Goal: Communication & Community: Participate in discussion

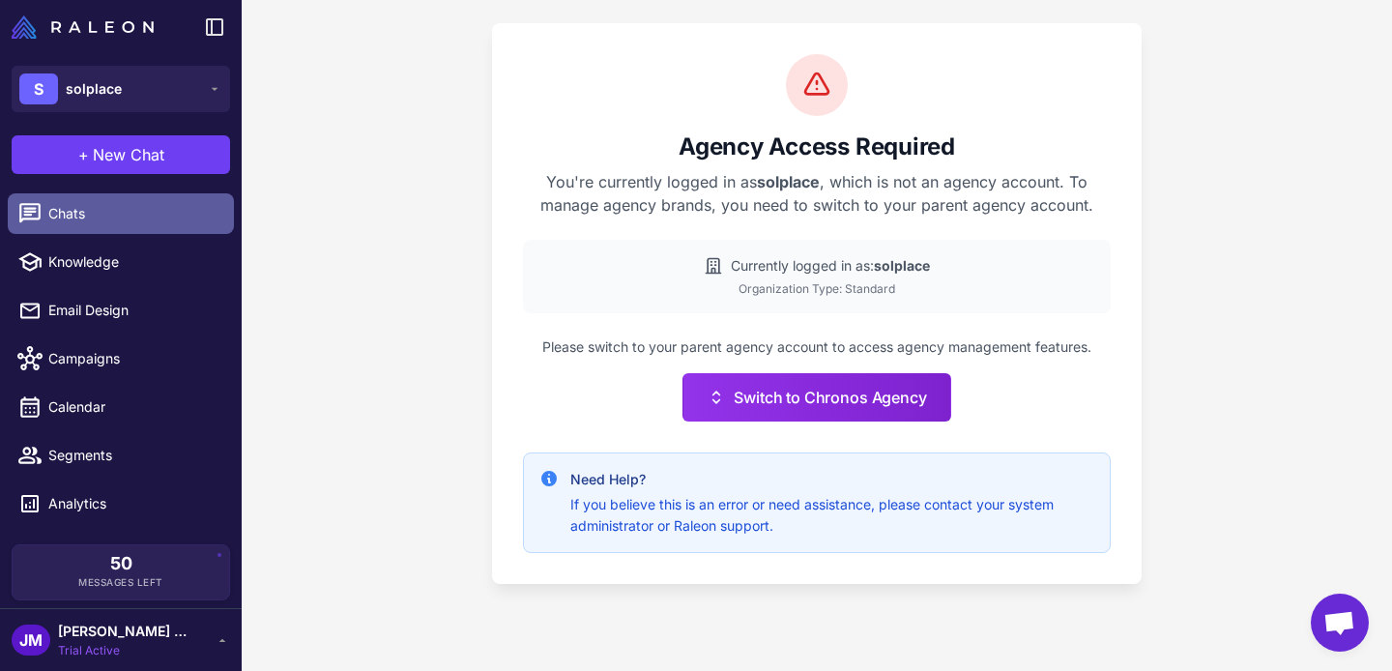
click at [129, 217] on span "Chats" at bounding box center [133, 213] width 170 height 21
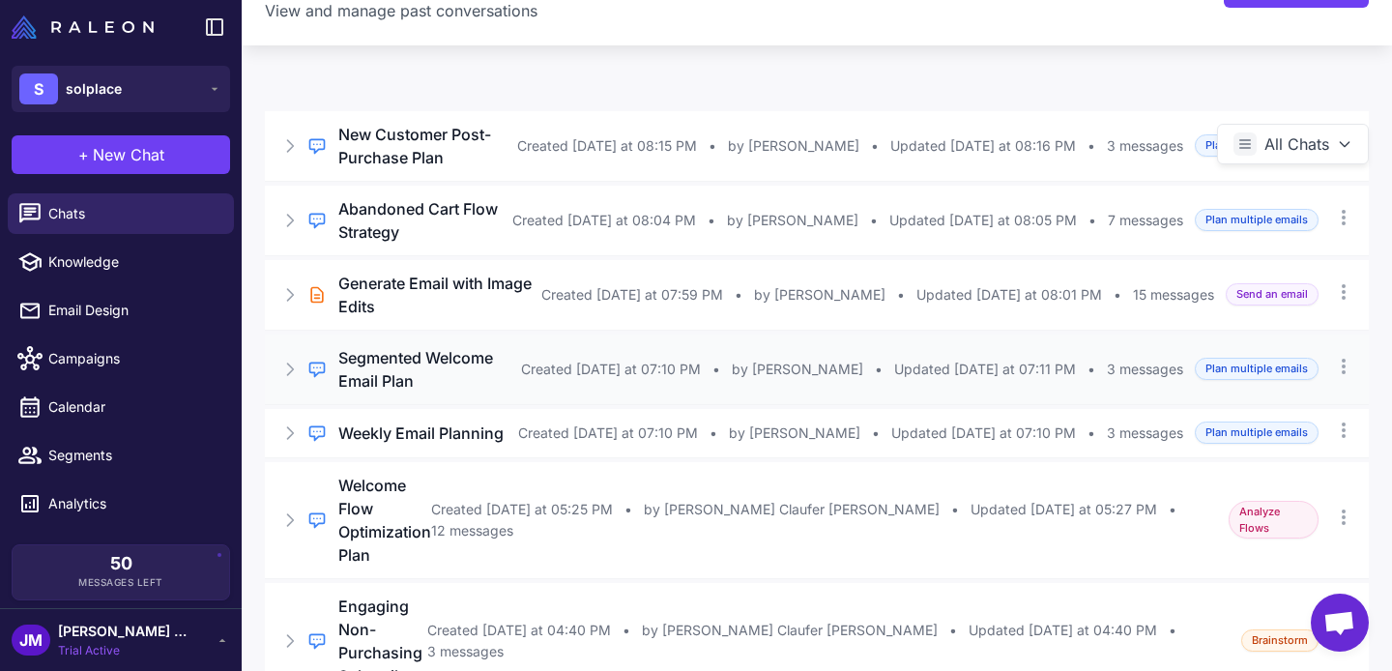
scroll to position [67, 0]
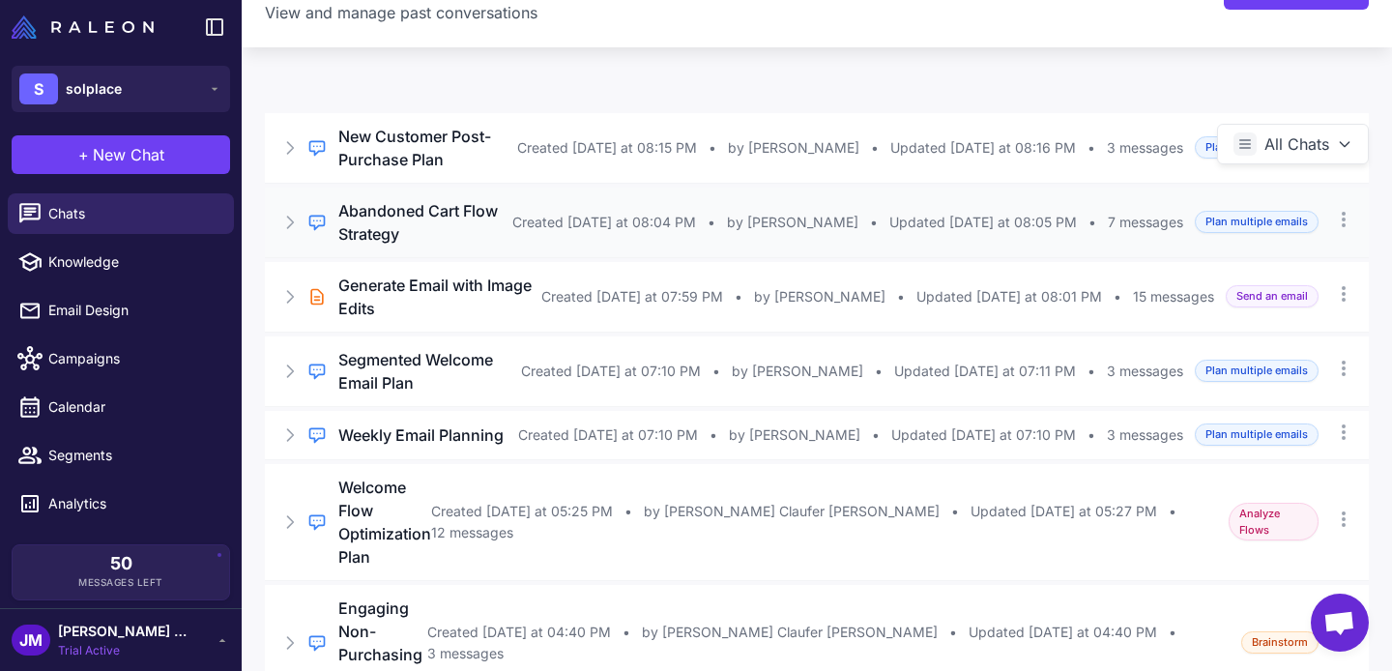
click at [591, 254] on div "Regular Chat Abandoned Cart Flow Strategy Created [DATE] at 08:04 PM • by [PERS…" at bounding box center [817, 222] width 1104 height 70
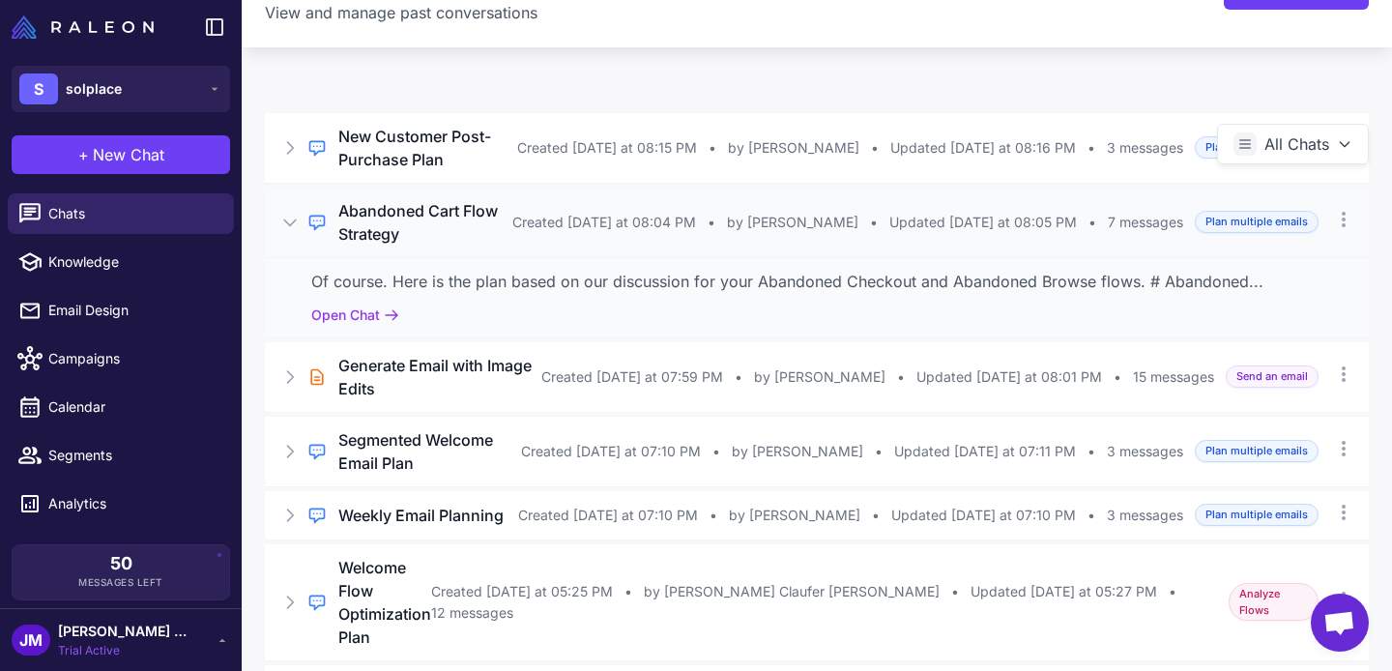
click at [459, 228] on h3 "Abandoned Cart Flow Strategy" at bounding box center [425, 222] width 174 height 46
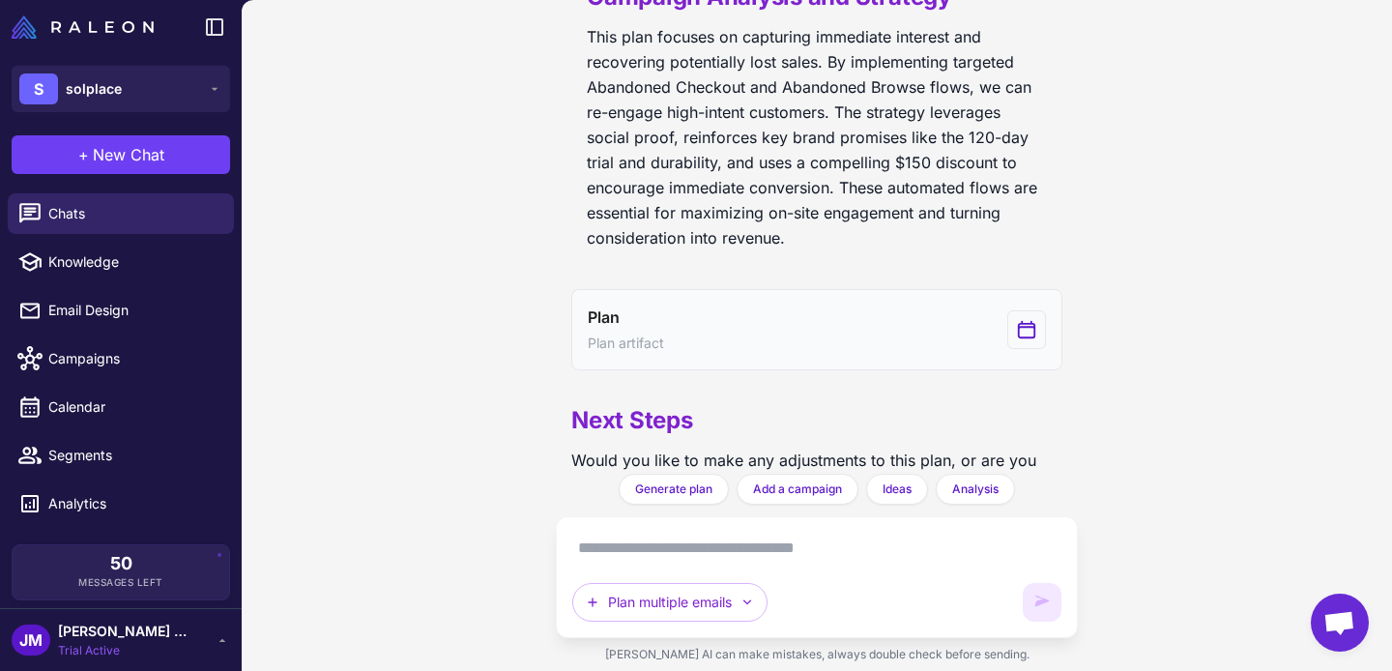
scroll to position [3660, 0]
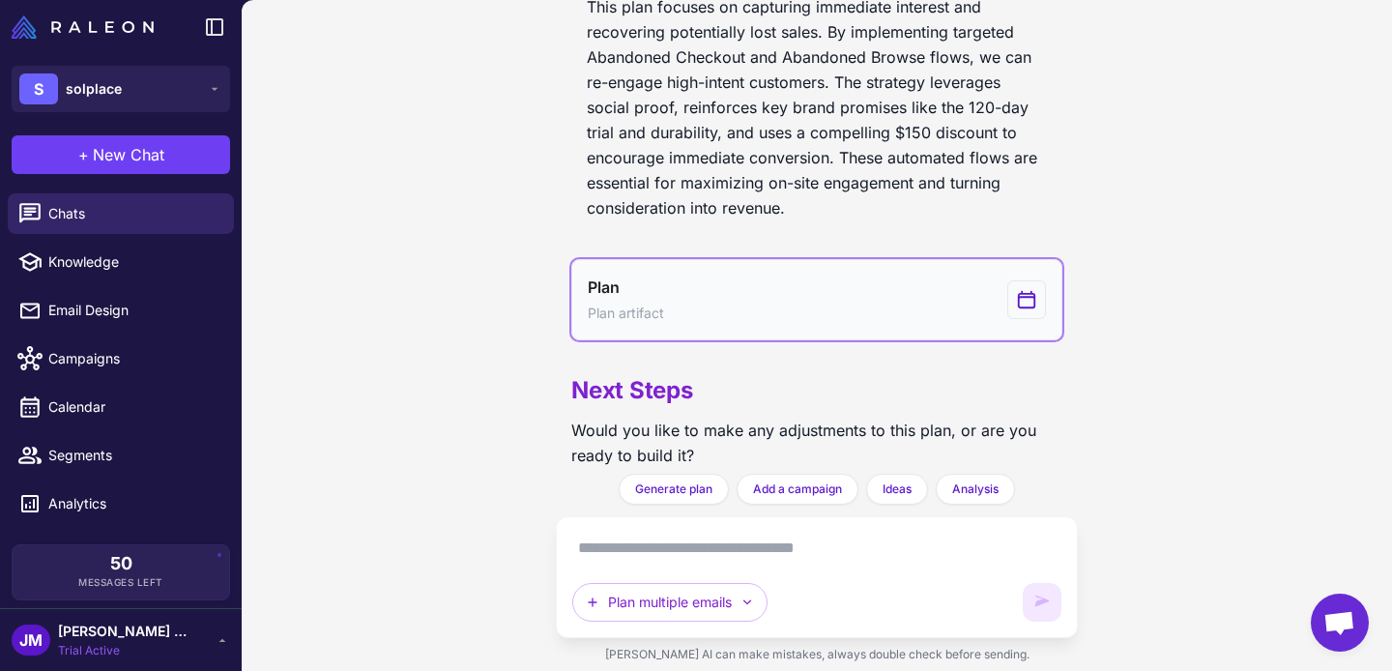
click at [943, 297] on button "Plan Plan artifact" at bounding box center [816, 299] width 491 height 81
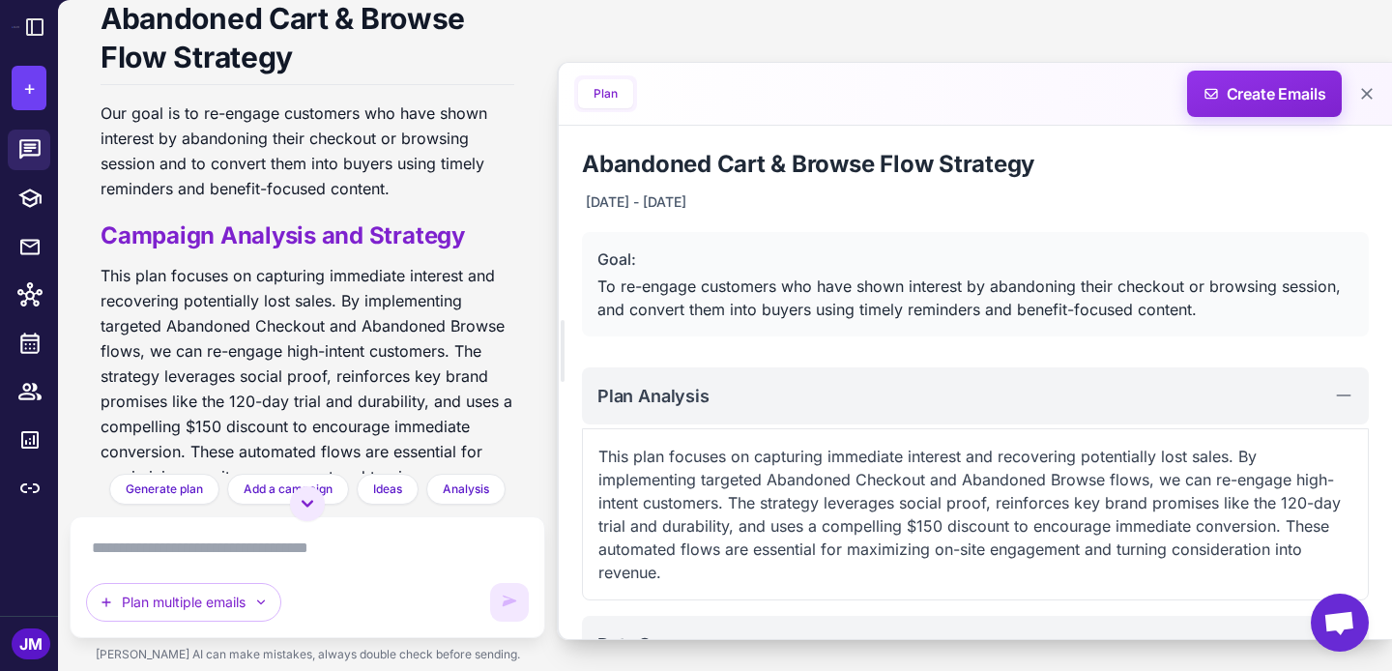
scroll to position [3979, 0]
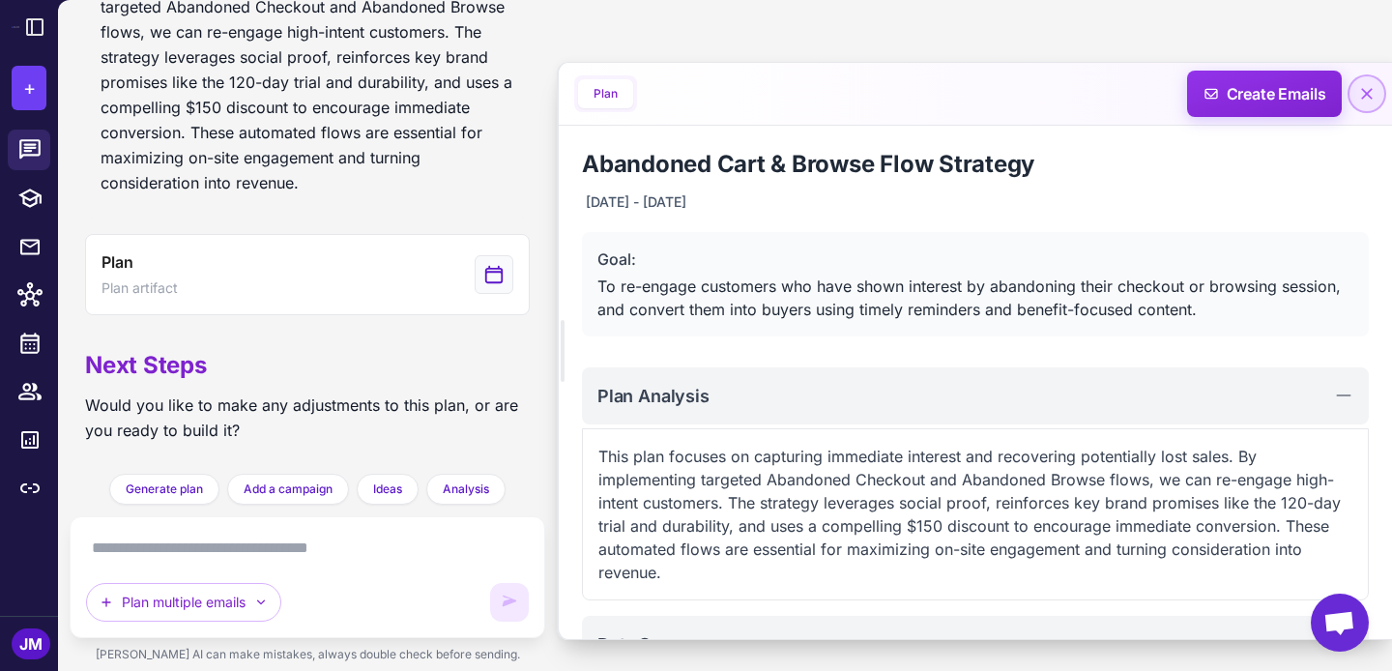
click at [1377, 89] on button at bounding box center [1366, 93] width 35 height 35
